Goal: Information Seeking & Learning: Learn about a topic

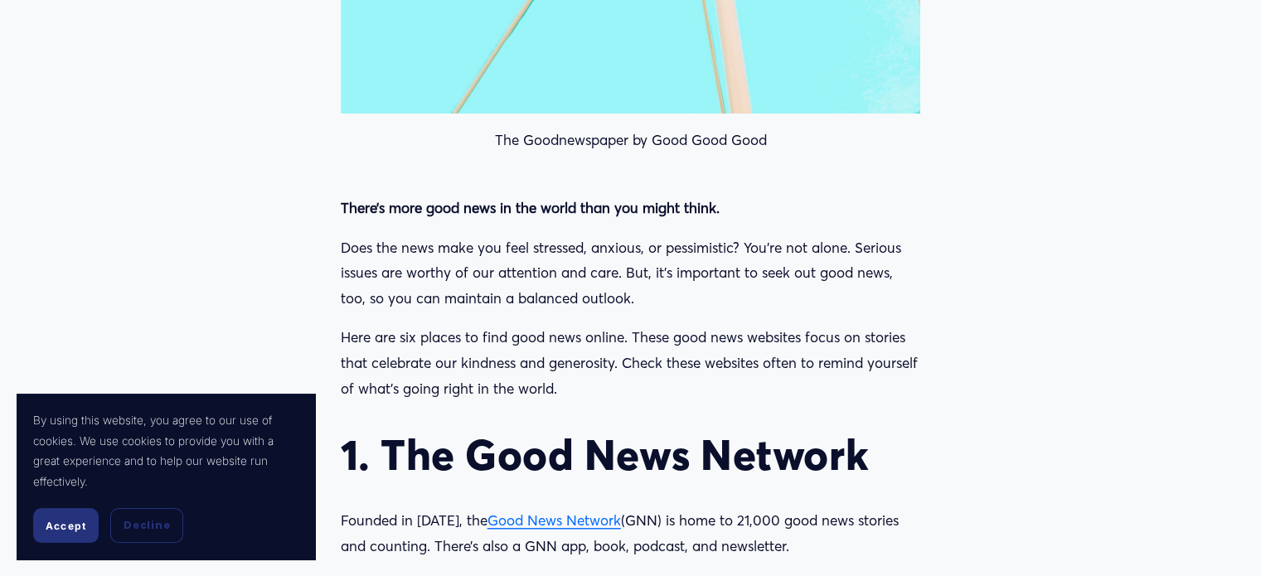
scroll to position [1575, 0]
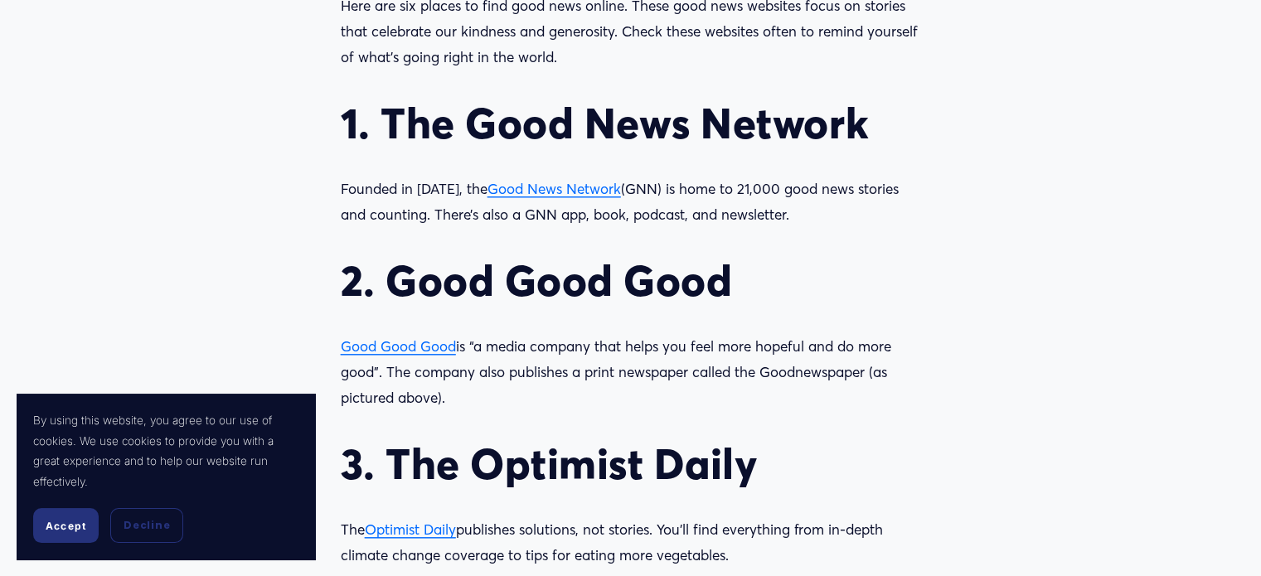
click at [542, 192] on span "Good News Network" at bounding box center [553, 188] width 133 height 17
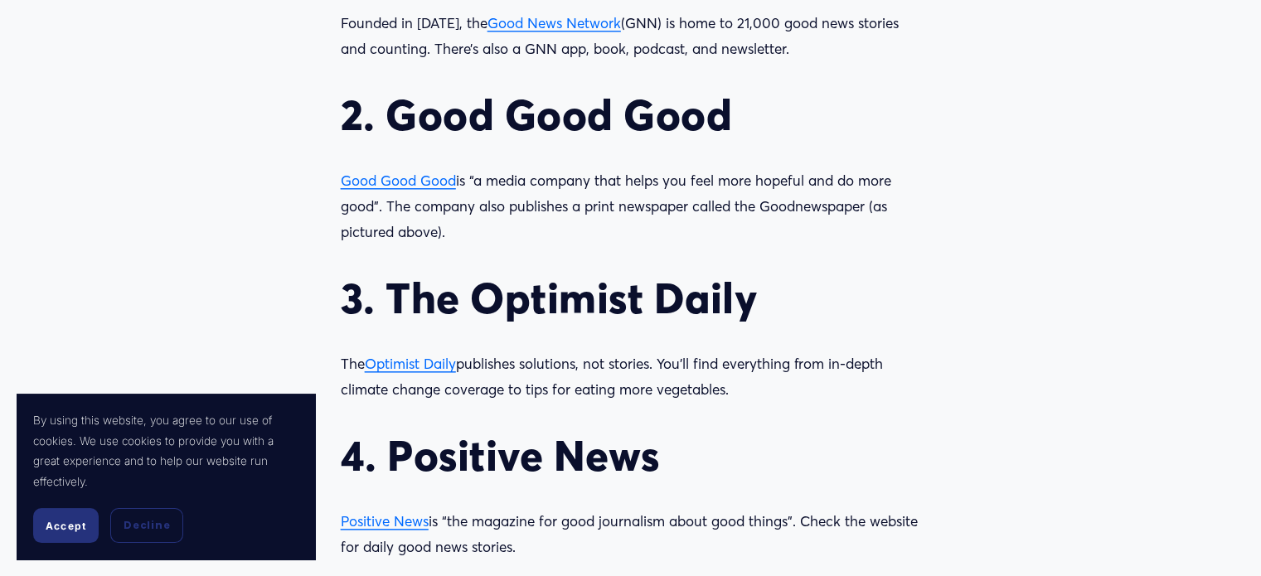
scroll to position [1907, 0]
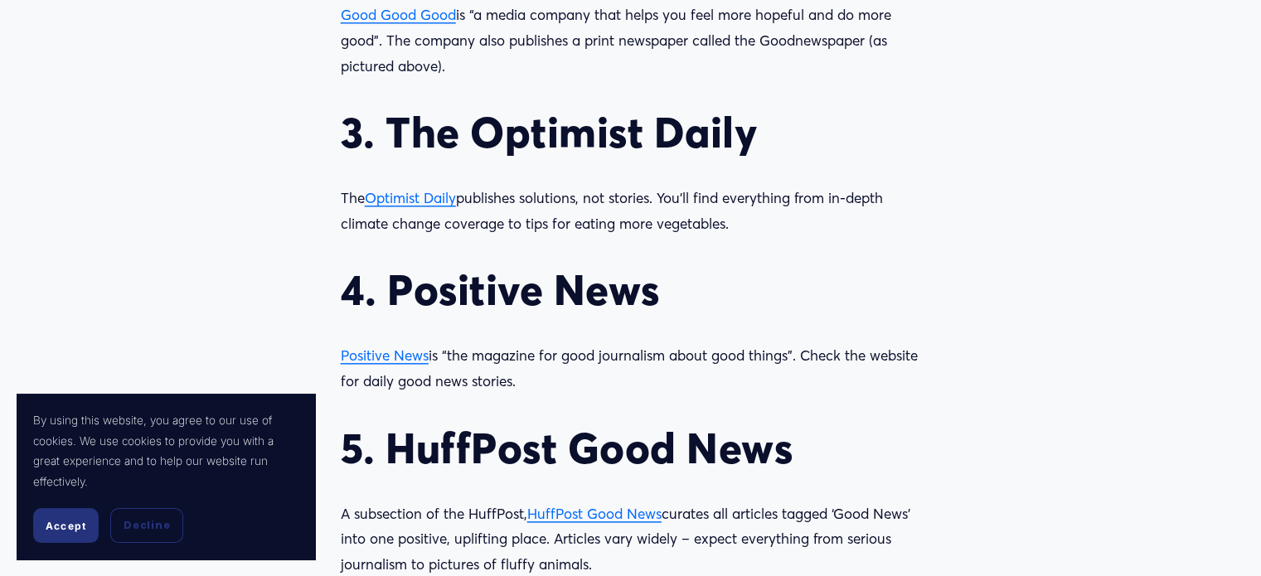
click at [378, 359] on span "Positive News" at bounding box center [385, 355] width 88 height 17
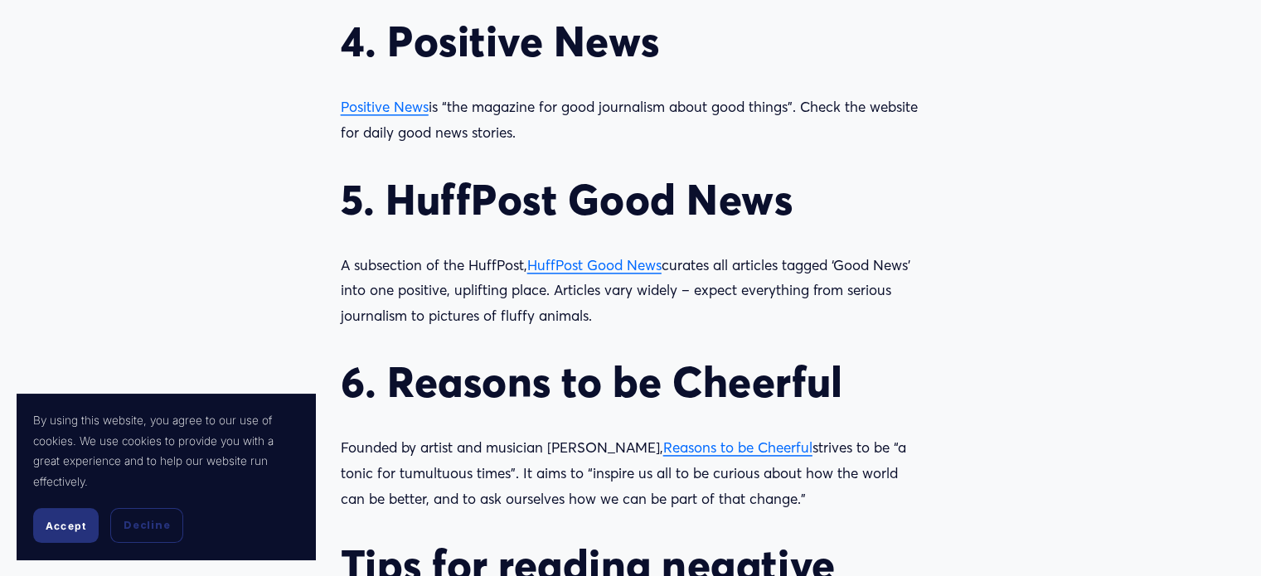
scroll to position [2238, 0]
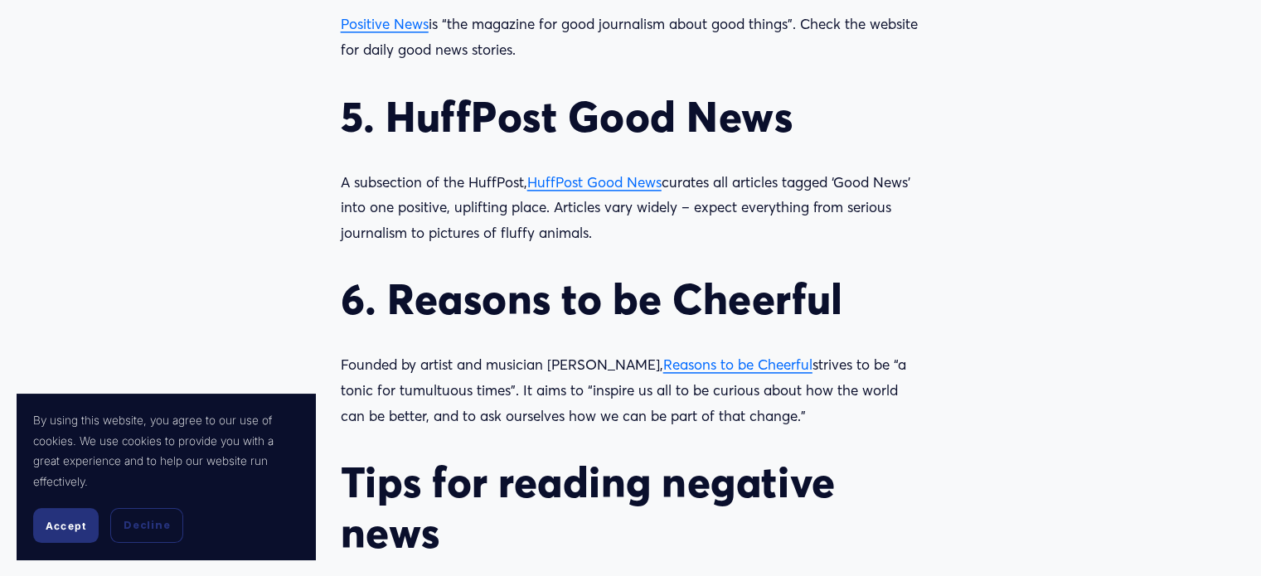
click at [588, 183] on span "HuffPost Good News" at bounding box center [594, 181] width 134 height 17
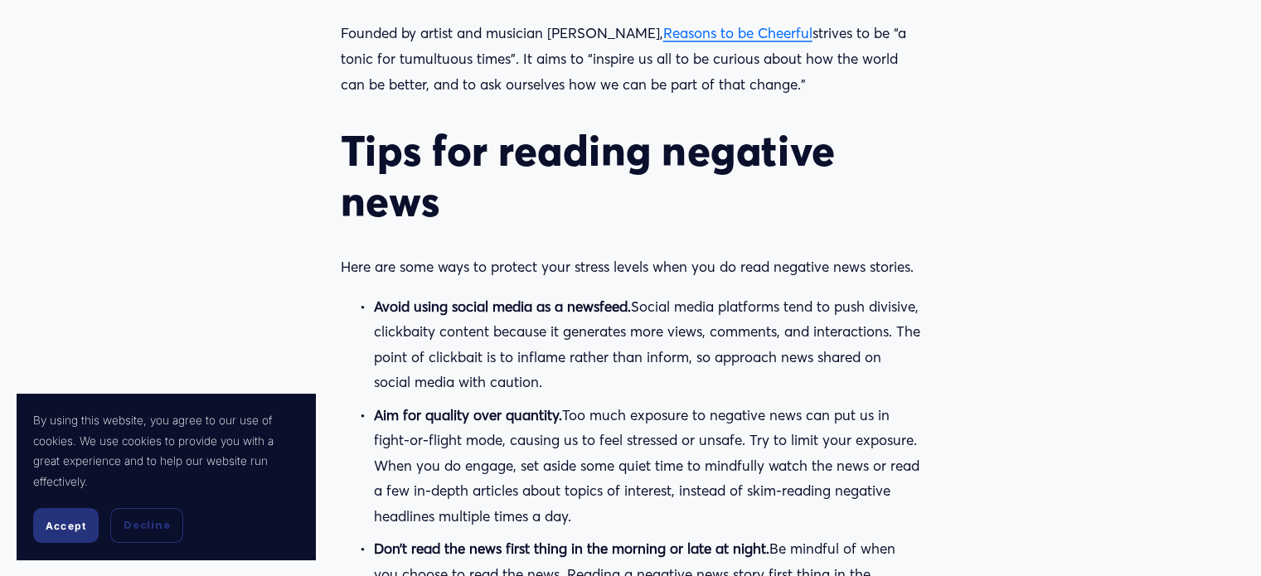
scroll to position [2321, 0]
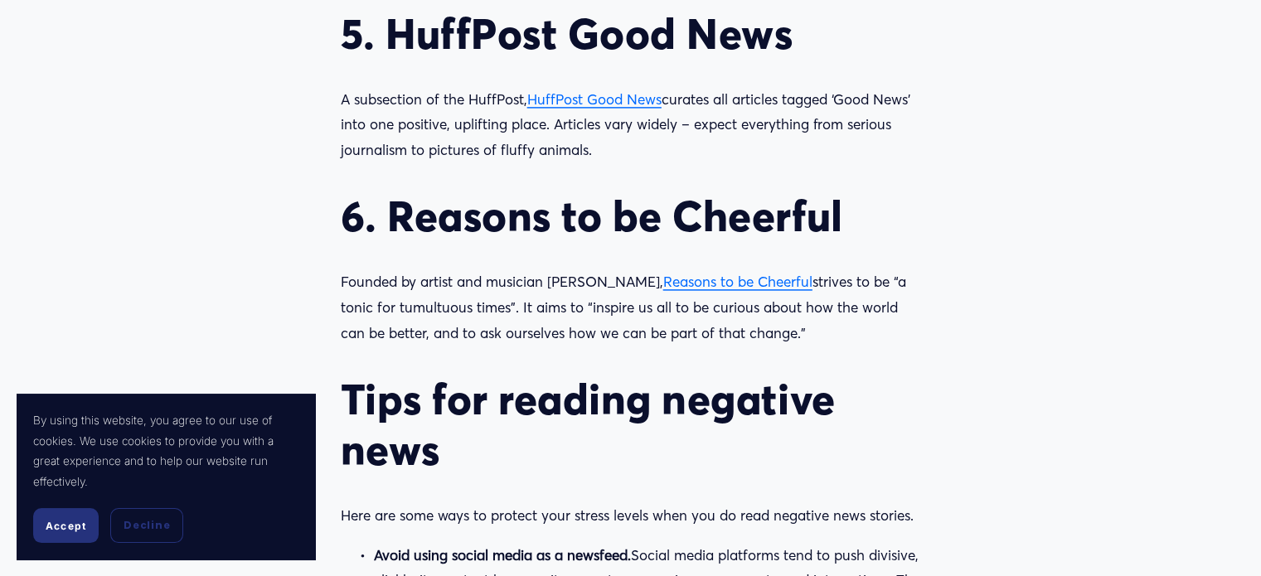
click at [714, 284] on span "Reasons to be Cheerful" at bounding box center [737, 281] width 149 height 17
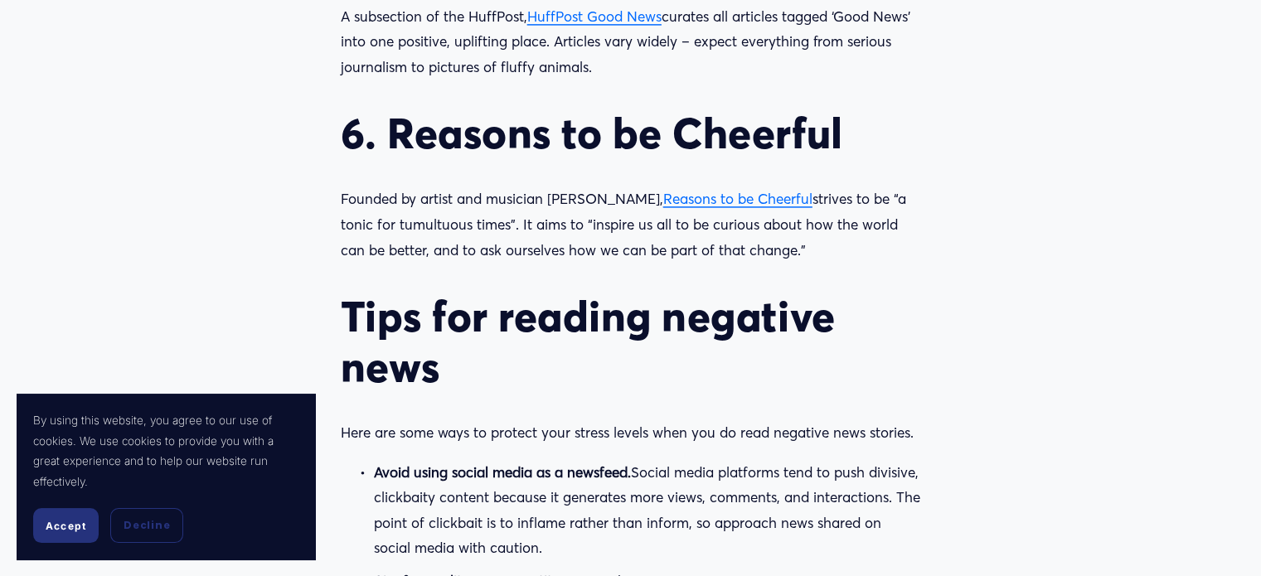
scroll to position [1990, 0]
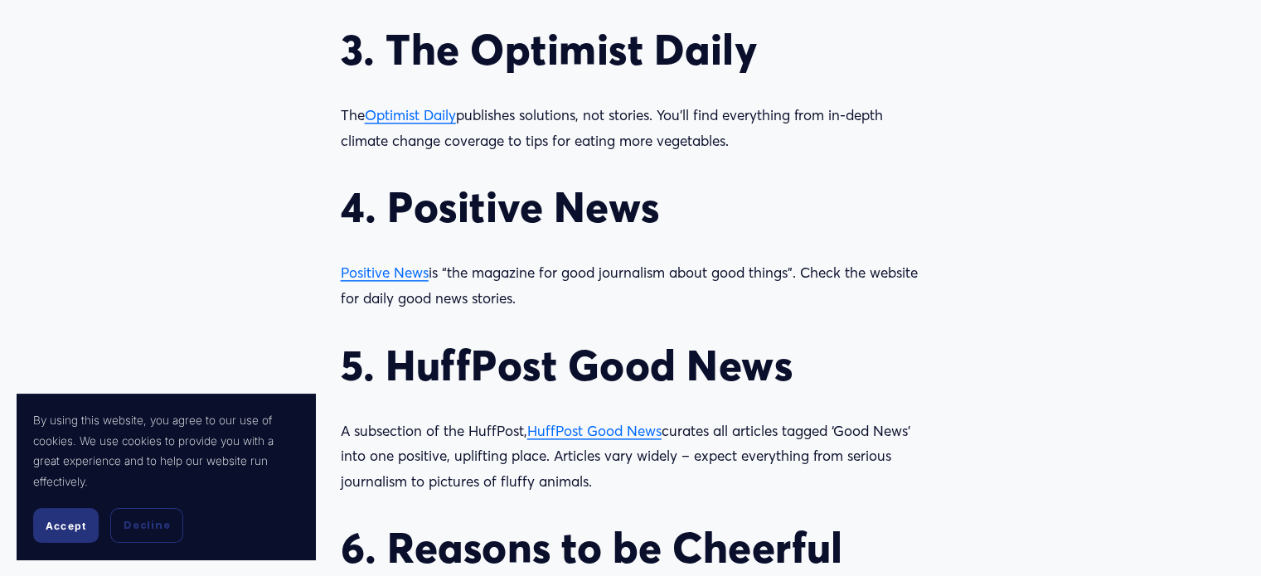
click at [400, 115] on span "Optimist Daily" at bounding box center [410, 114] width 91 height 17
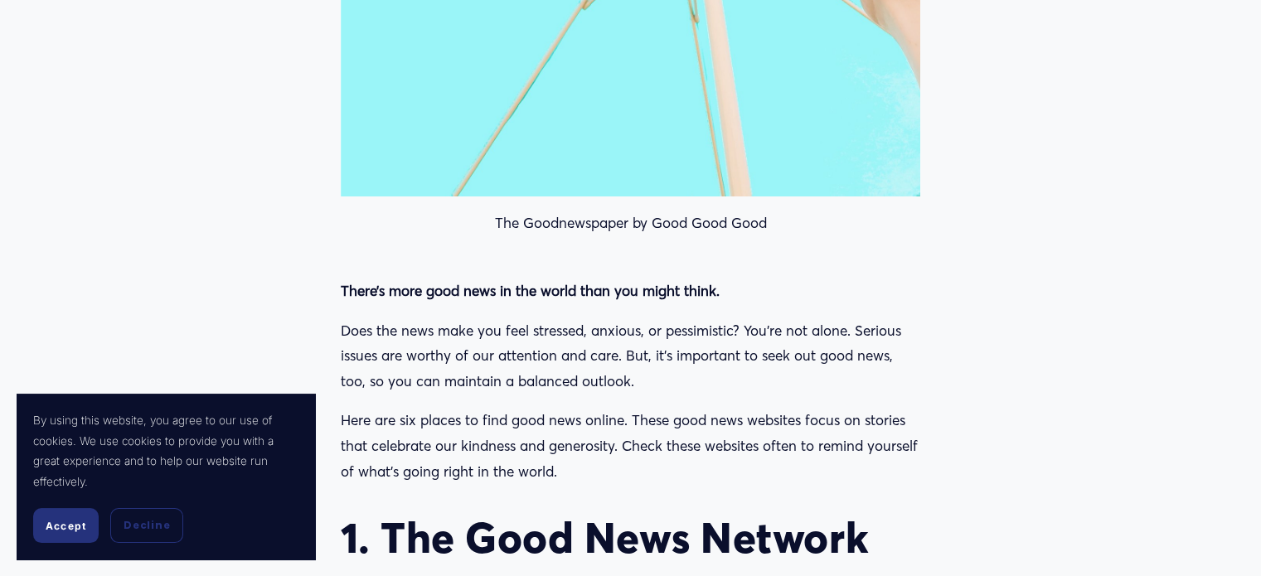
scroll to position [1492, 0]
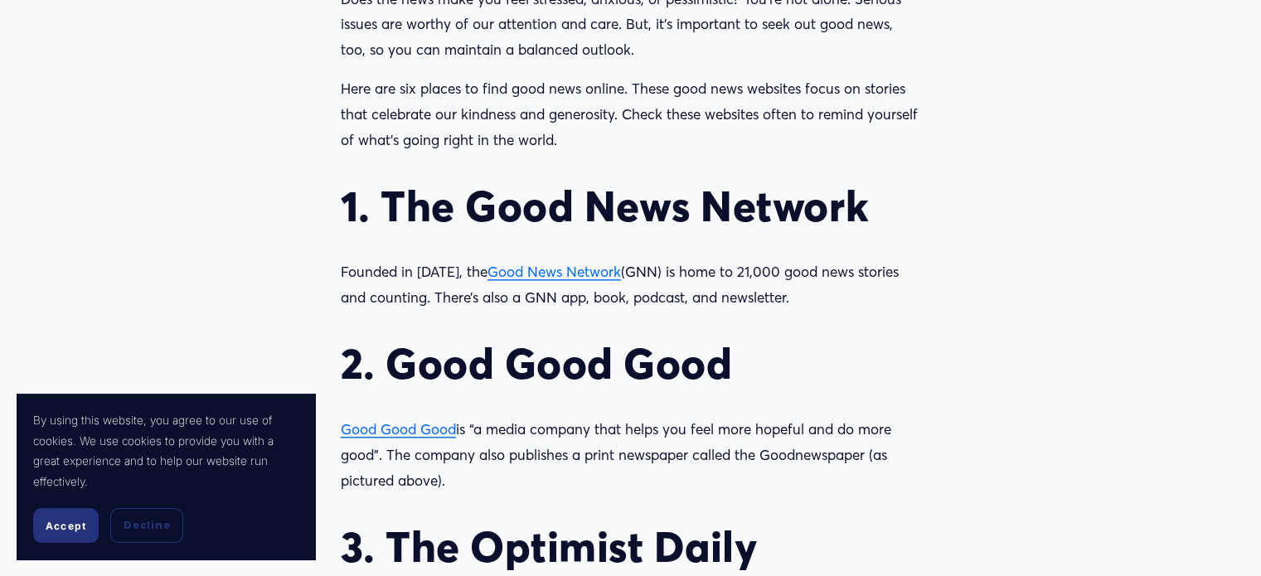
click at [526, 278] on span "Good News Network" at bounding box center [553, 271] width 133 height 17
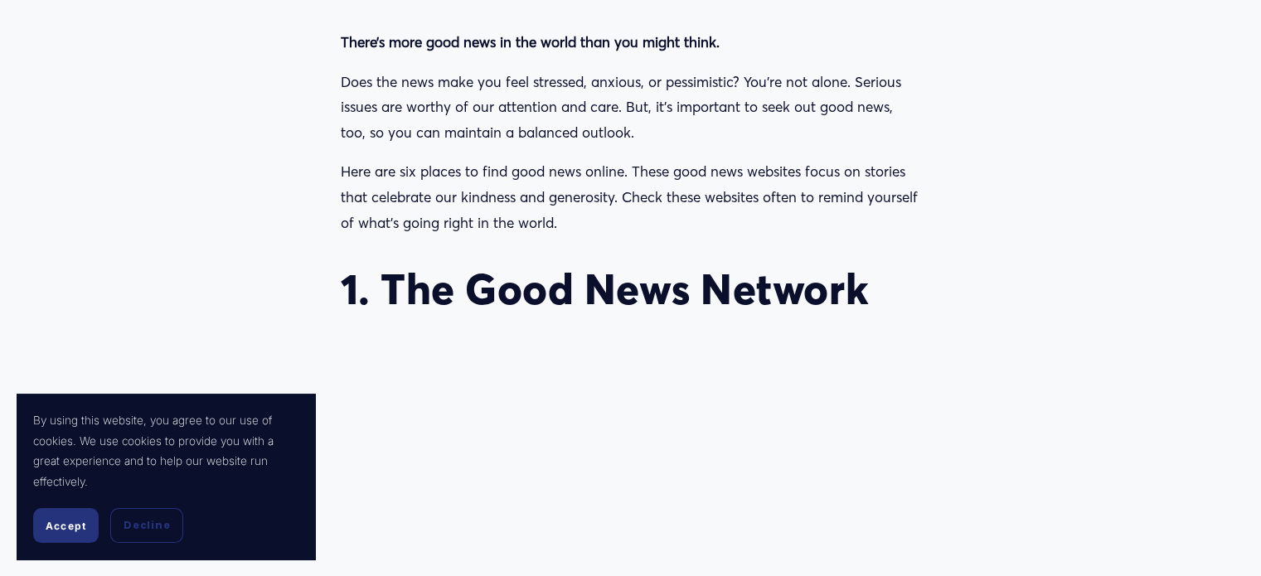
scroll to position [1492, 0]
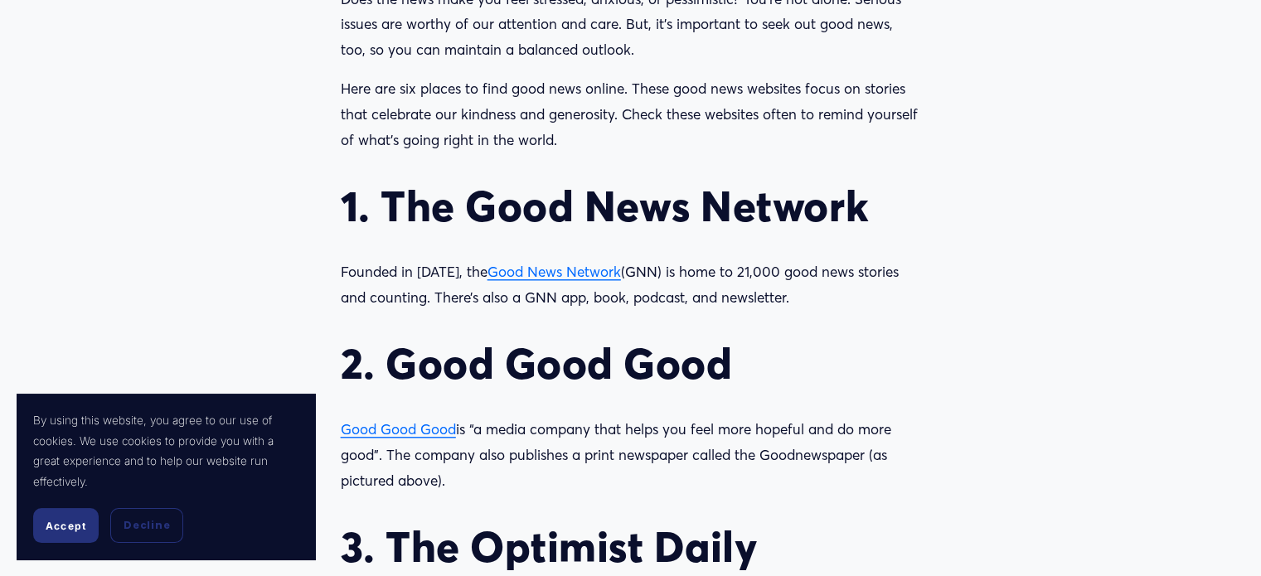
click at [397, 436] on span "Good Good Good" at bounding box center [398, 428] width 115 height 17
